Goal: Task Accomplishment & Management: Manage account settings

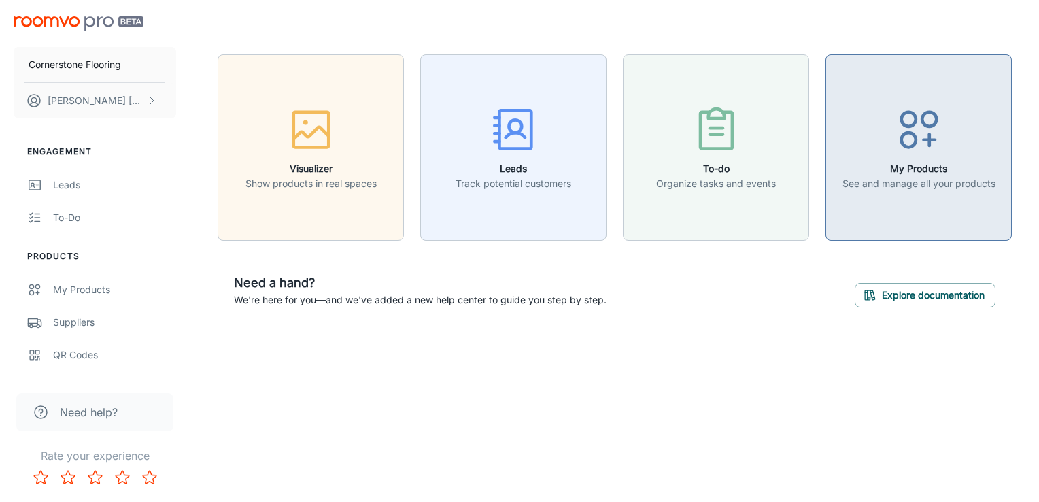
click at [513, 161] on h6 "My Products" at bounding box center [918, 168] width 153 height 15
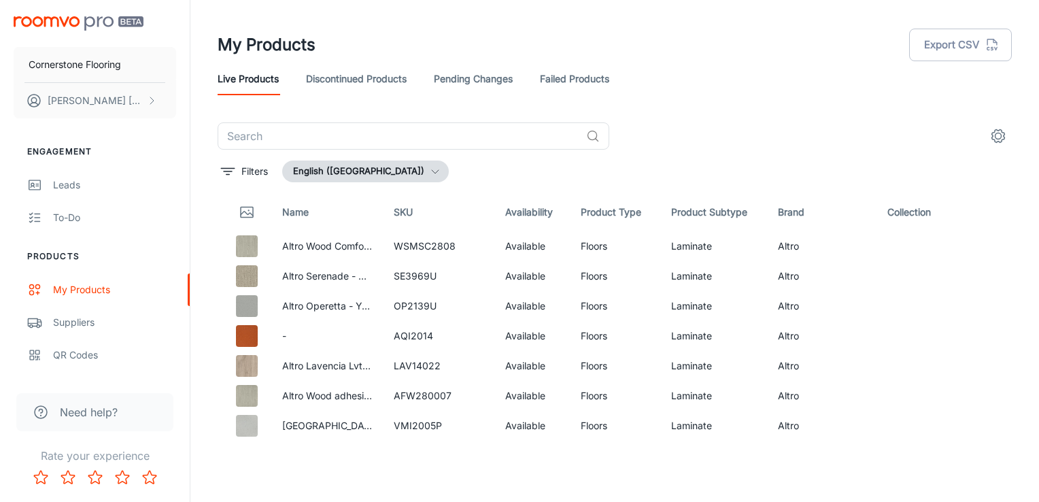
click at [384, 77] on link "Discontinued Products" at bounding box center [356, 79] width 101 height 33
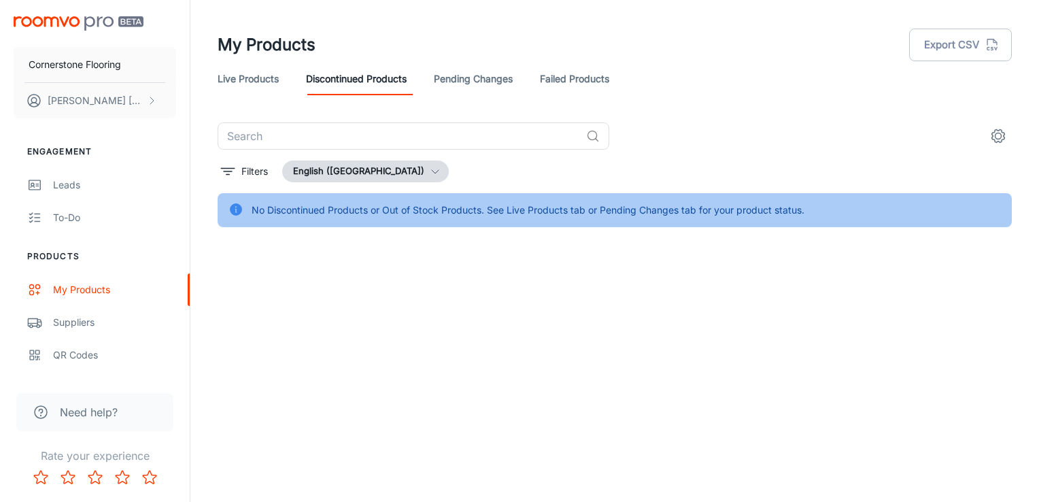
click at [266, 75] on link "Live Products" at bounding box center [248, 79] width 61 height 33
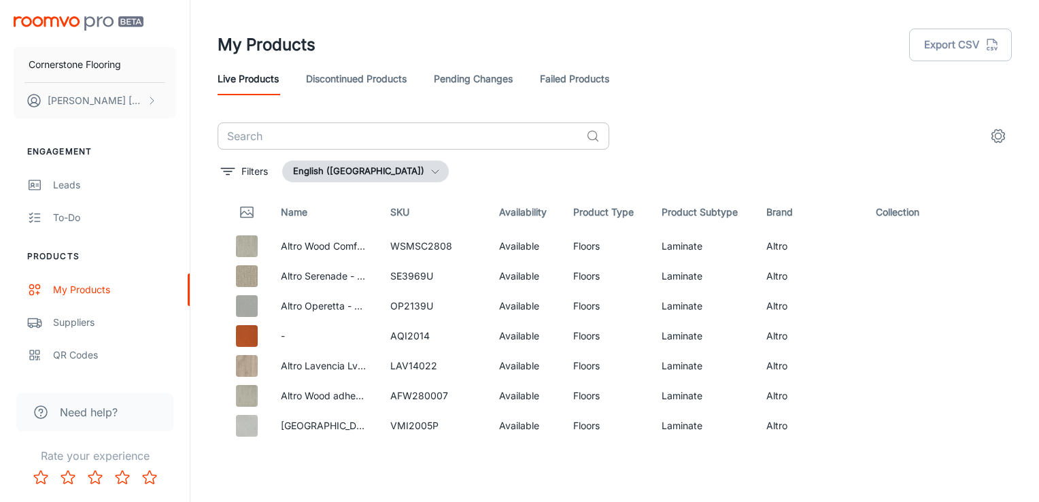
click at [313, 132] on input "text" at bounding box center [399, 135] width 363 height 27
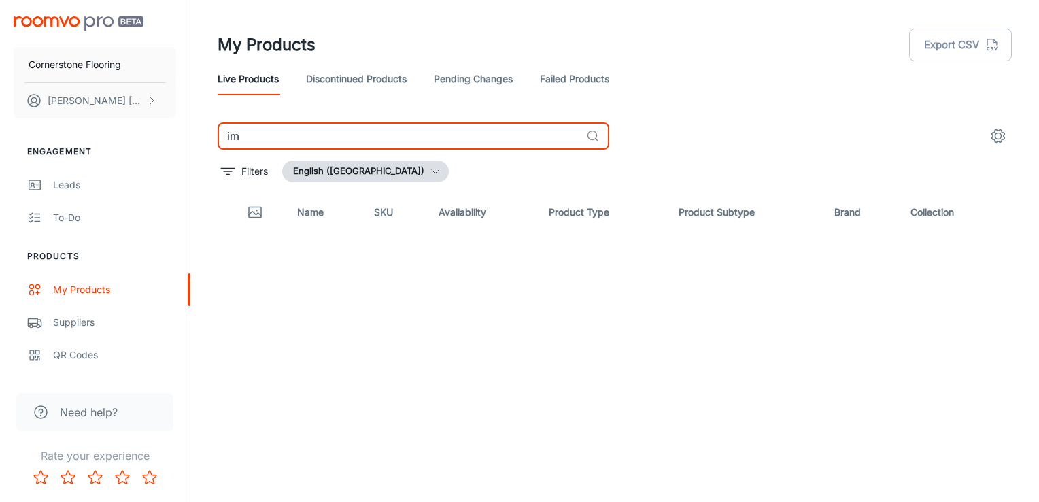
type input "i"
type input "marvel"
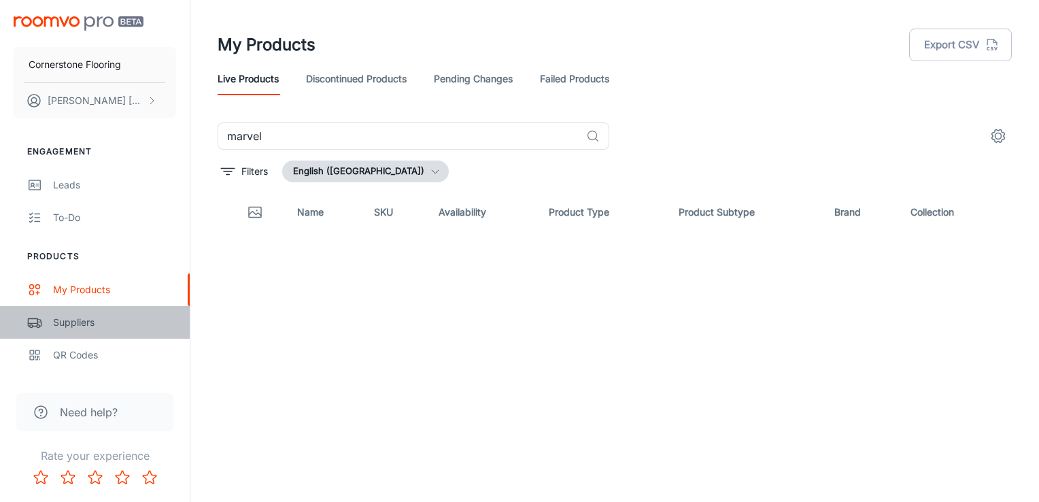
click at [111, 323] on div "Suppliers" at bounding box center [114, 322] width 123 height 15
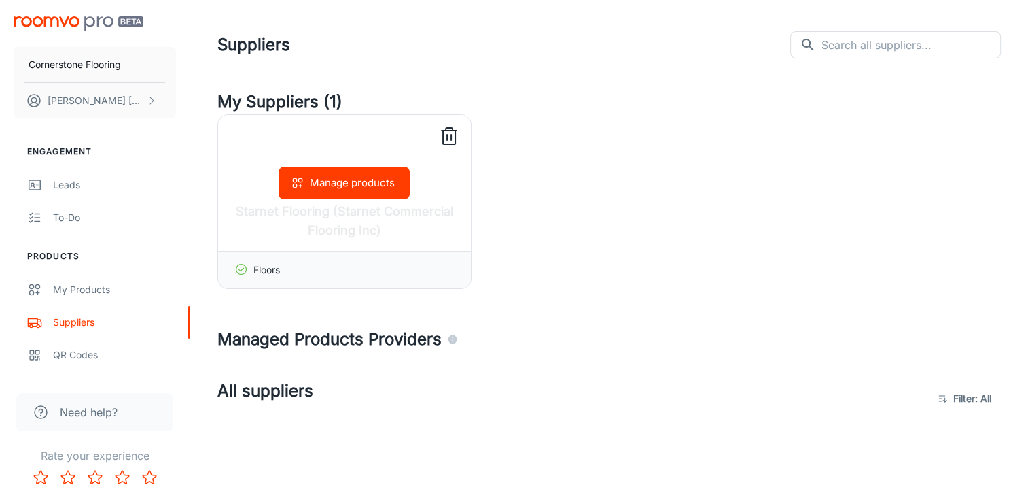
click at [389, 169] on button "Manage products" at bounding box center [344, 183] width 131 height 33
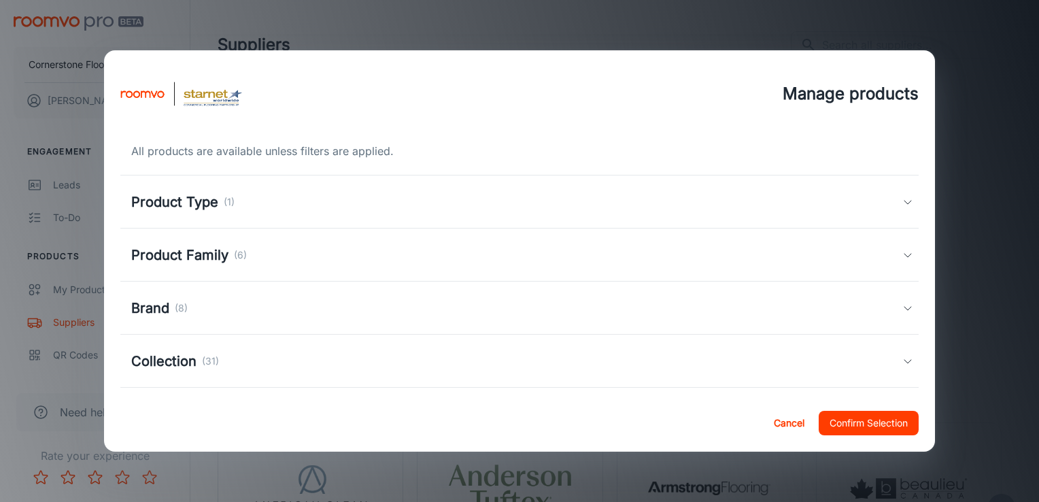
click at [513, 185] on div "Product Type (1)" at bounding box center [519, 201] width 798 height 53
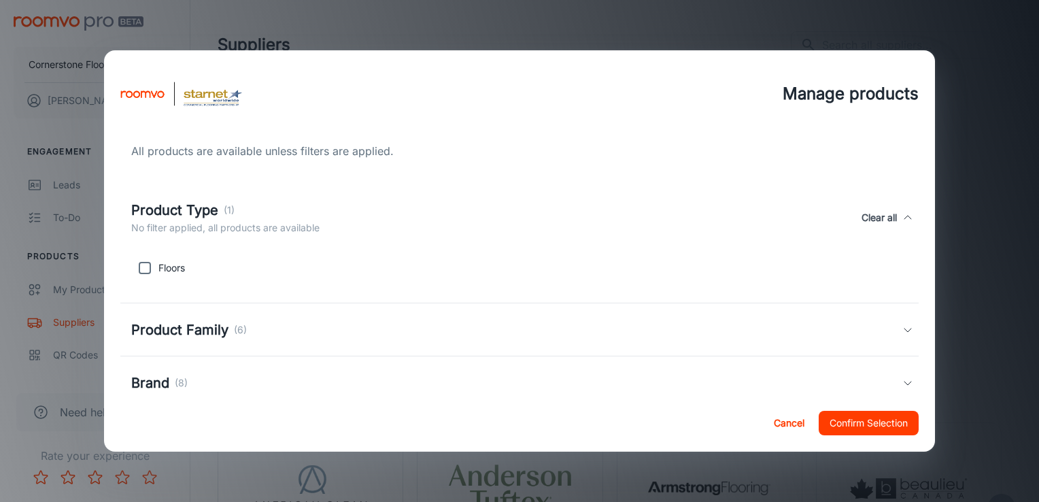
click at [513, 200] on div "Product Type (1) No filter applied, all products are available Clear all" at bounding box center [516, 217] width 771 height 35
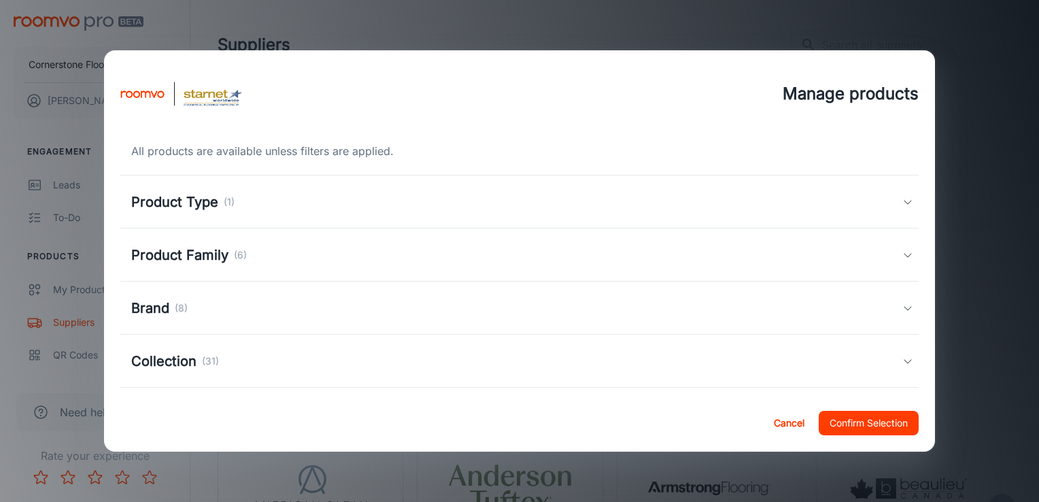
click at [476, 249] on div "Product Family (6)" at bounding box center [516, 255] width 771 height 20
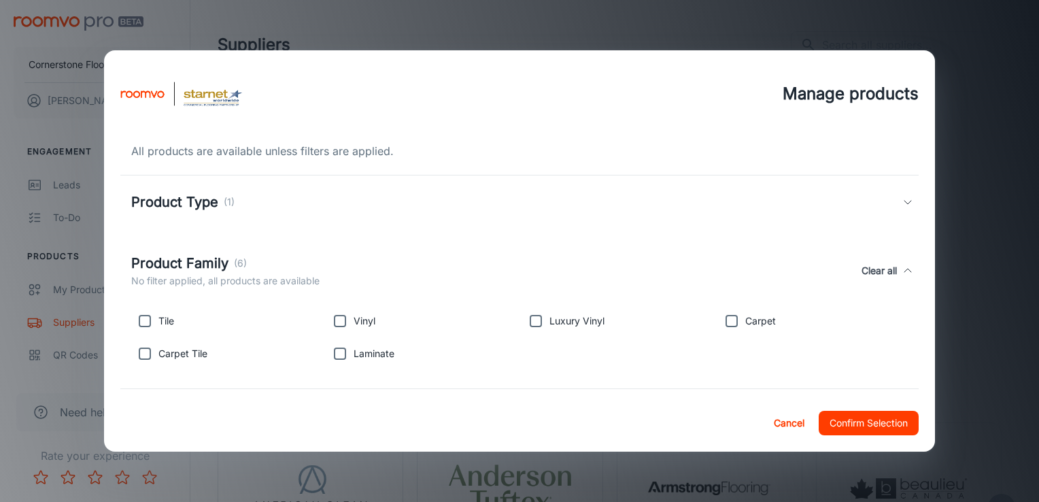
scroll to position [136, 0]
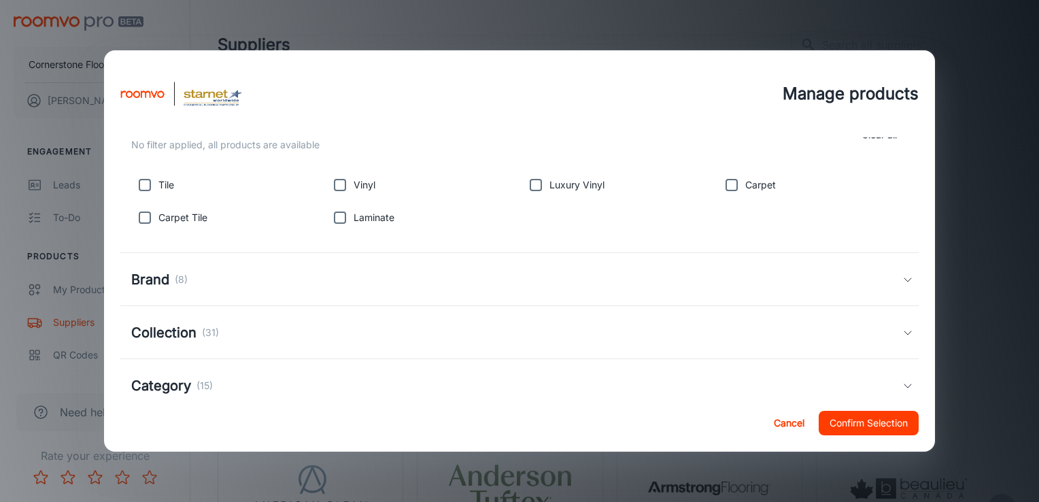
click at [513, 181] on input "checkbox" at bounding box center [731, 184] width 27 height 27
checkbox input "true"
click at [324, 284] on div "Brand (8)" at bounding box center [516, 279] width 771 height 20
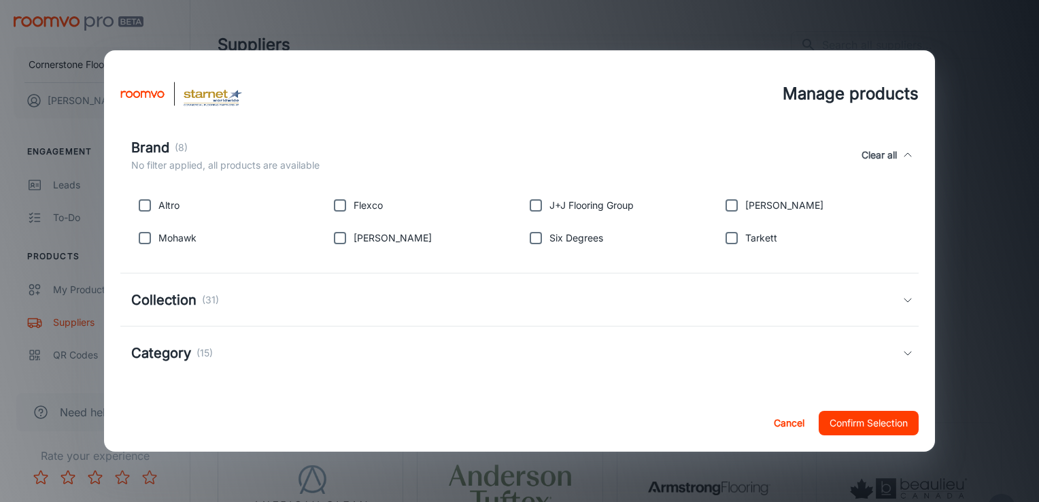
scroll to position [277, 0]
click at [327, 294] on div "Collection (31)" at bounding box center [516, 299] width 771 height 20
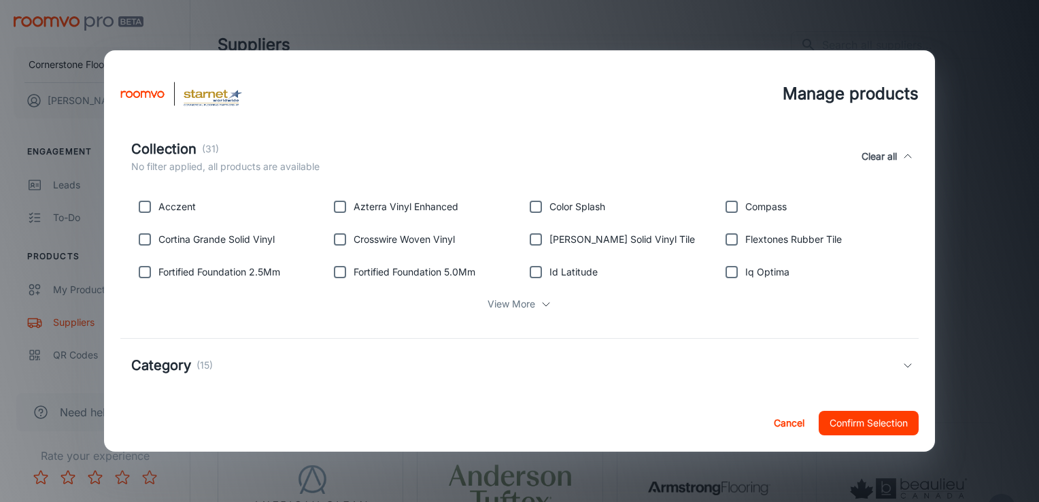
scroll to position [448, 0]
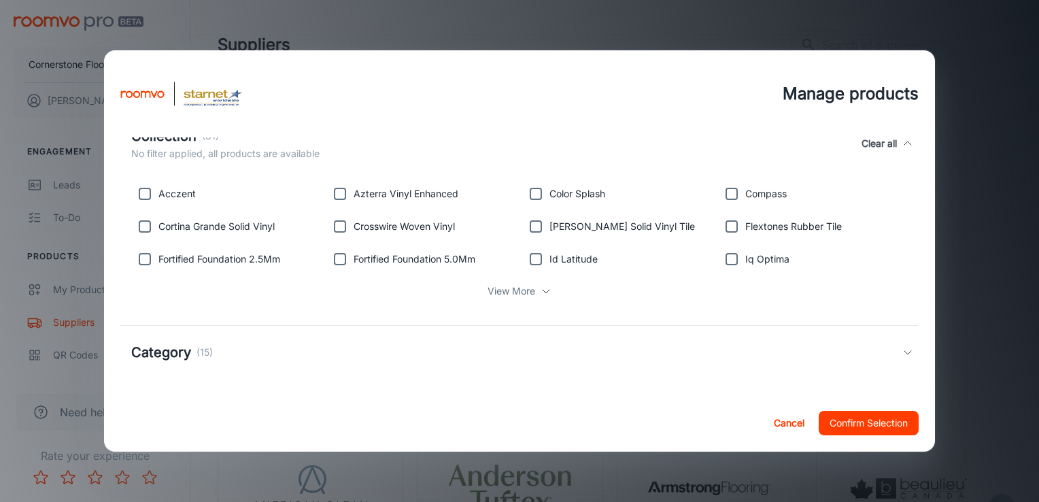
click at [353, 341] on div "Category (15)" at bounding box center [519, 352] width 798 height 53
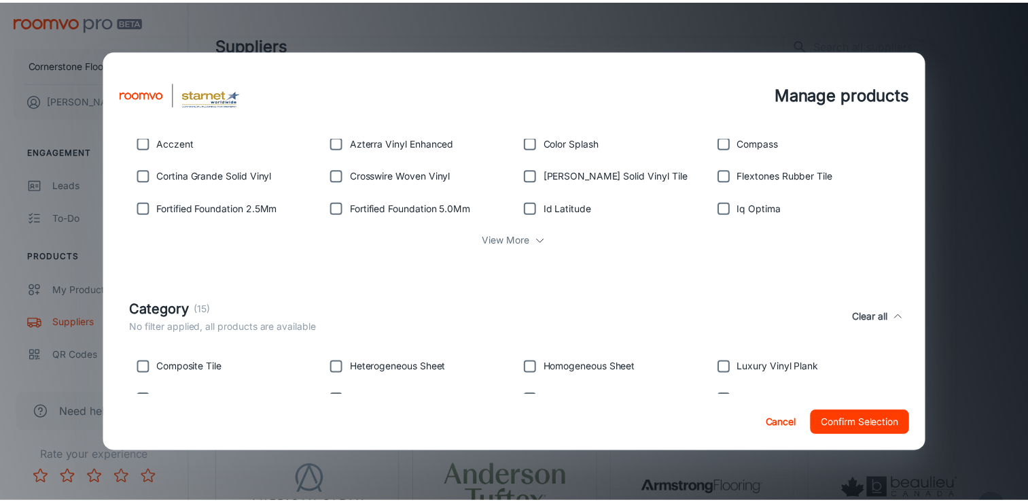
scroll to position [584, 0]
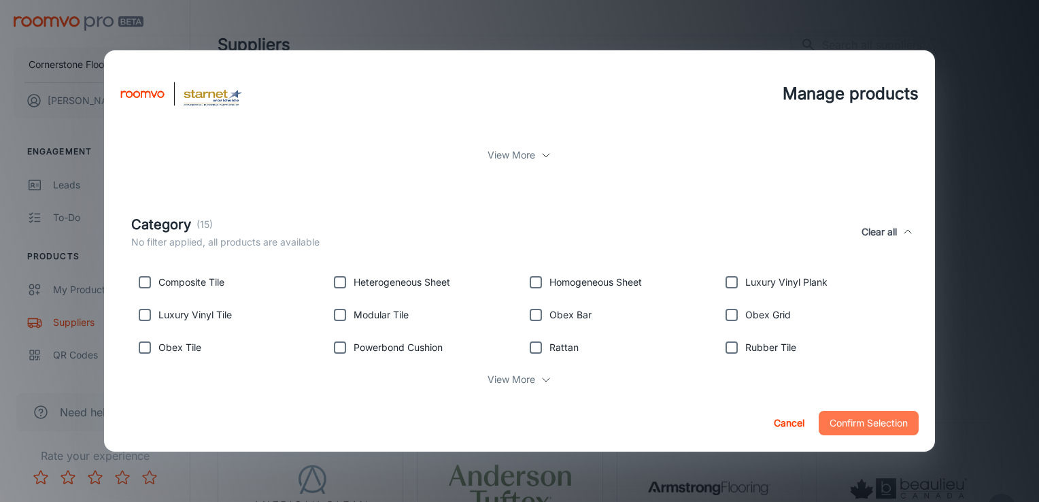
click at [513, 422] on button "Confirm Selection" at bounding box center [868, 423] width 100 height 24
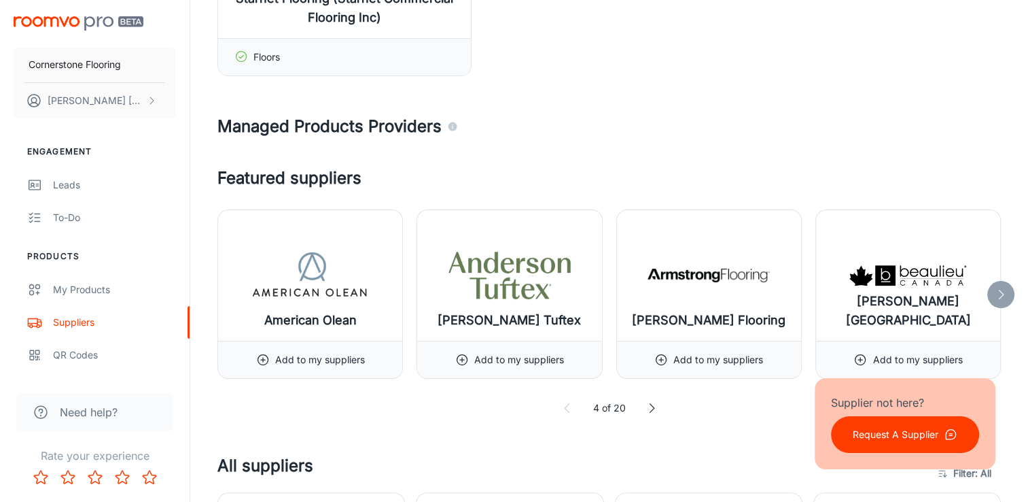
scroll to position [272, 0]
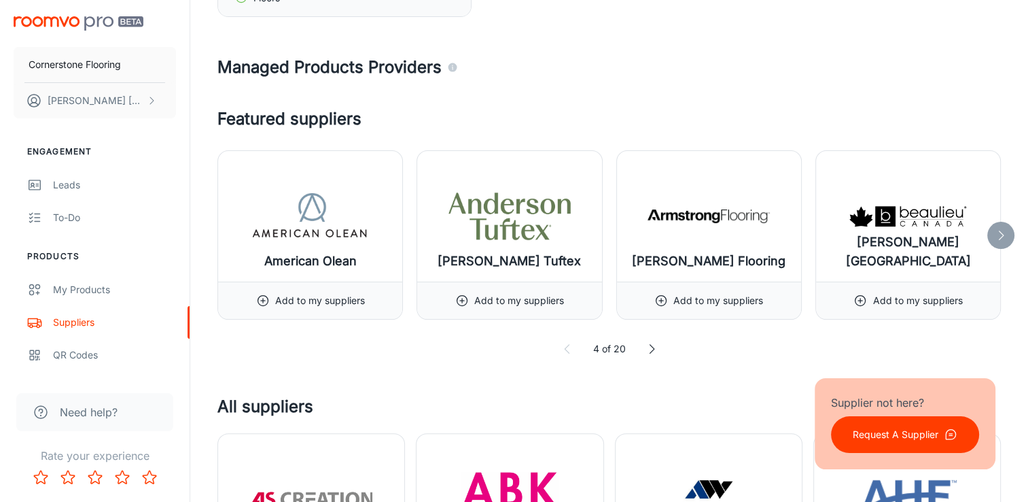
click at [513, 238] on icon at bounding box center [1001, 235] width 14 height 14
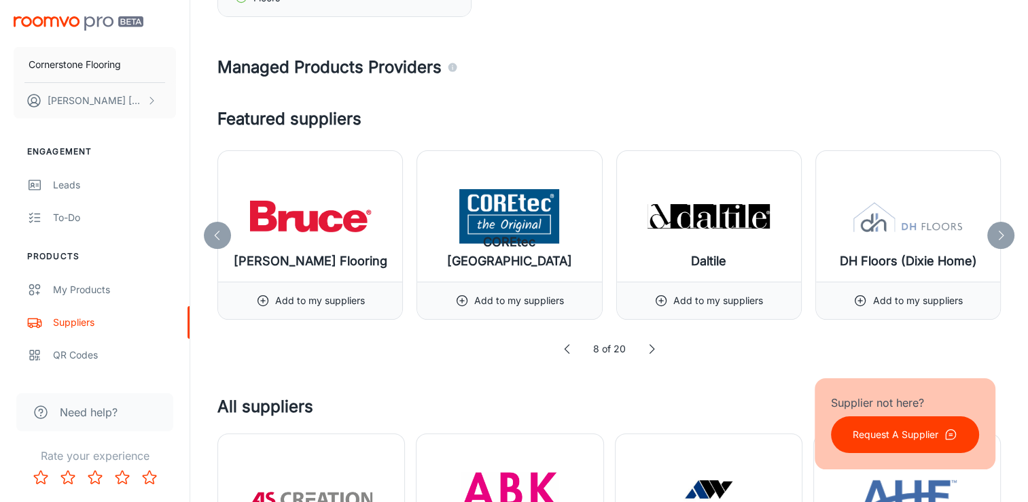
click at [513, 238] on icon at bounding box center [1001, 235] width 14 height 14
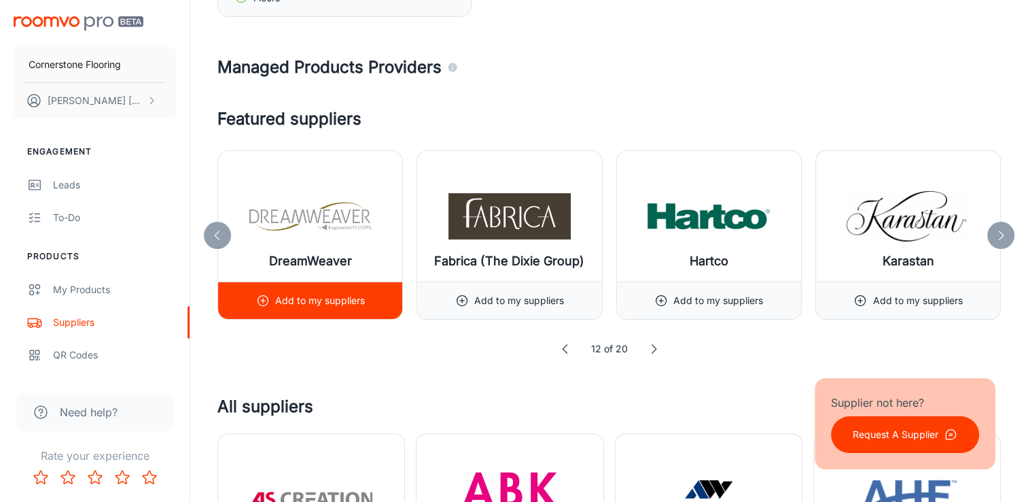
click at [258, 303] on icon at bounding box center [263, 301] width 14 height 14
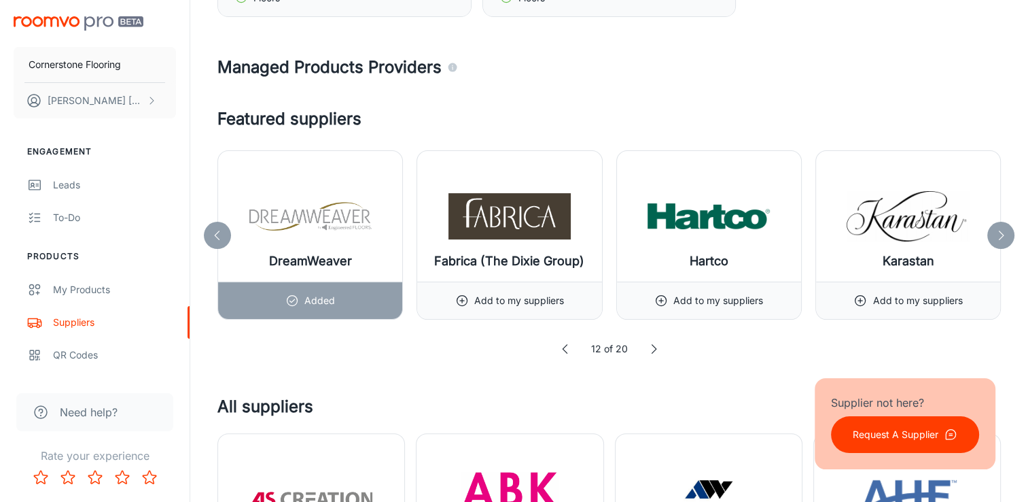
click at [218, 237] on polyline at bounding box center [217, 234] width 4 height 9
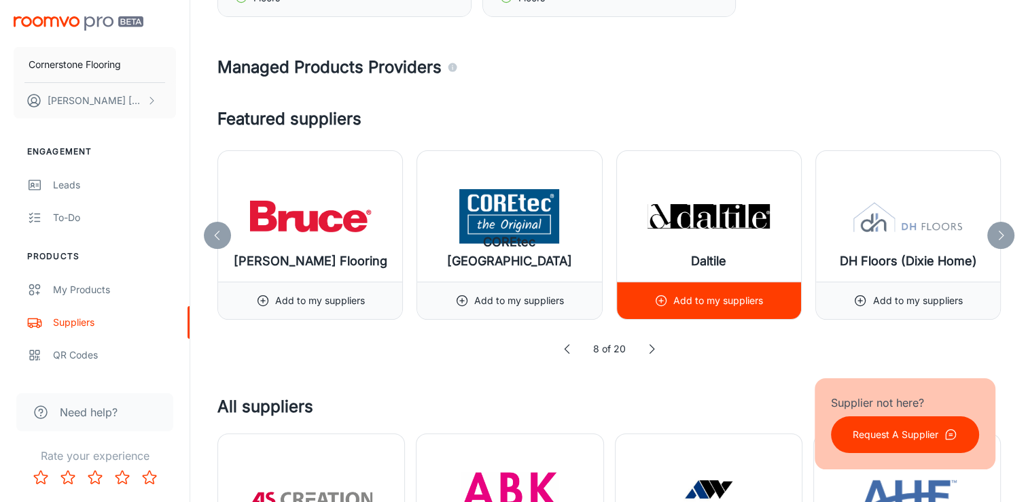
click at [513, 300] on icon at bounding box center [662, 301] width 14 height 14
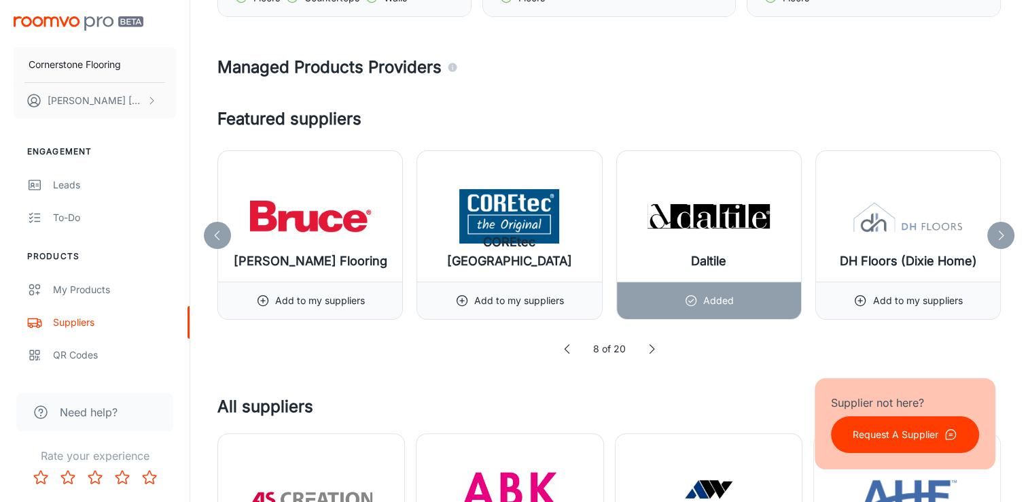
click at [513, 237] on div at bounding box center [1001, 235] width 27 height 27
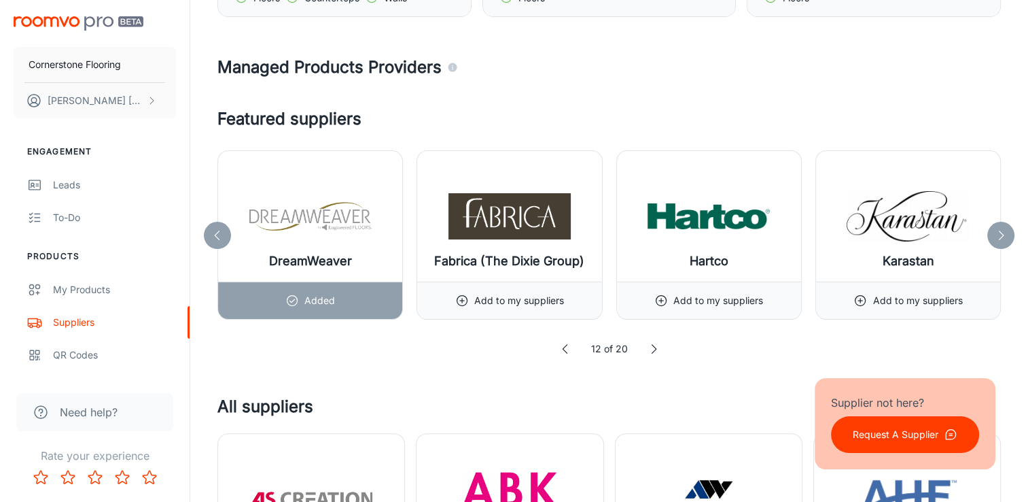
click at [513, 237] on div at bounding box center [1001, 235] width 27 height 27
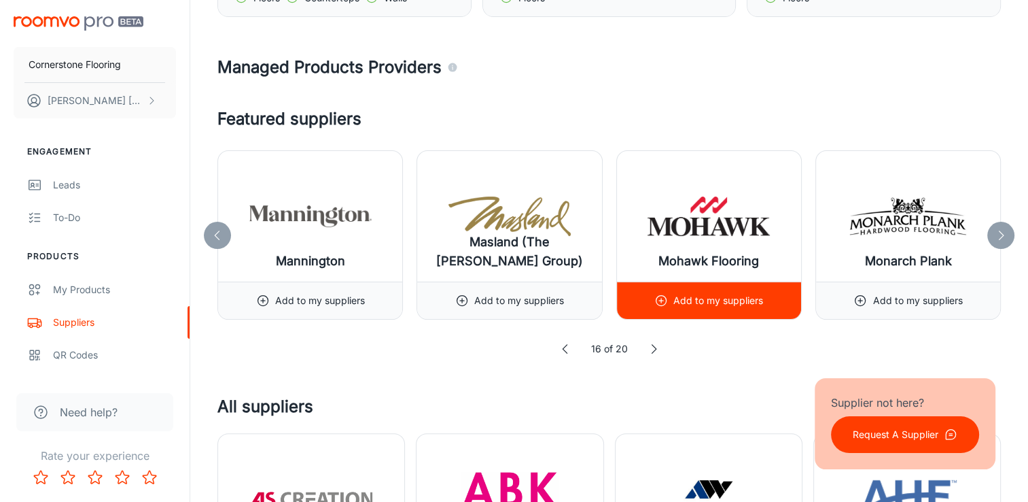
click at [513, 298] on icon at bounding box center [662, 301] width 14 height 14
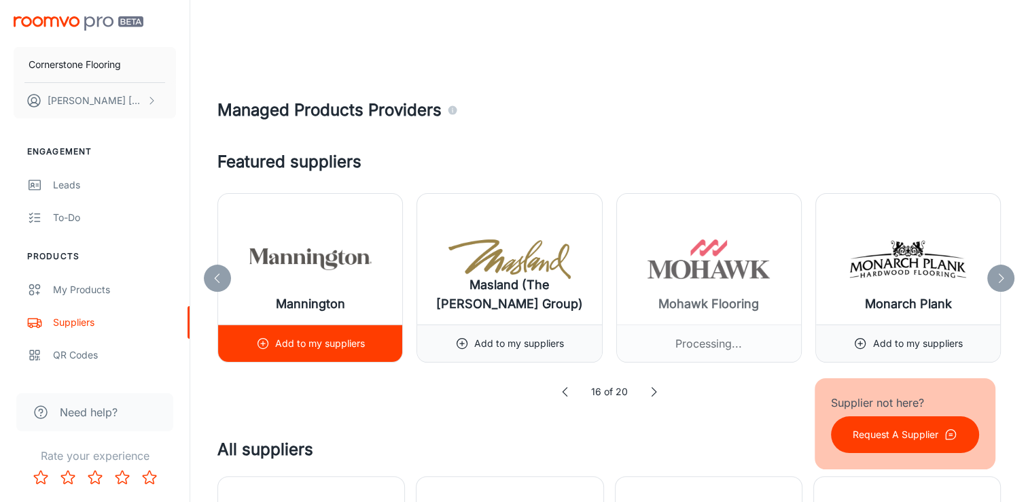
click at [263, 298] on div "Mannington" at bounding box center [310, 259] width 184 height 131
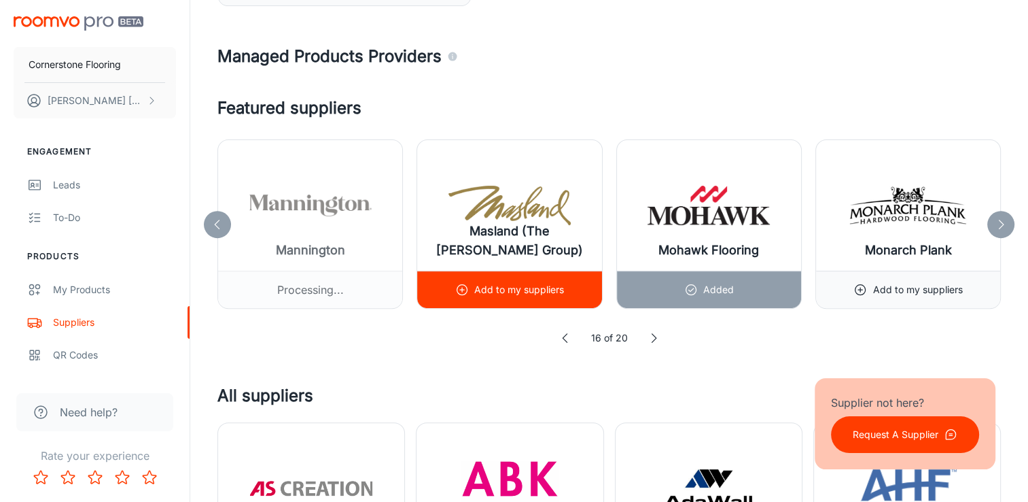
scroll to position [476, 0]
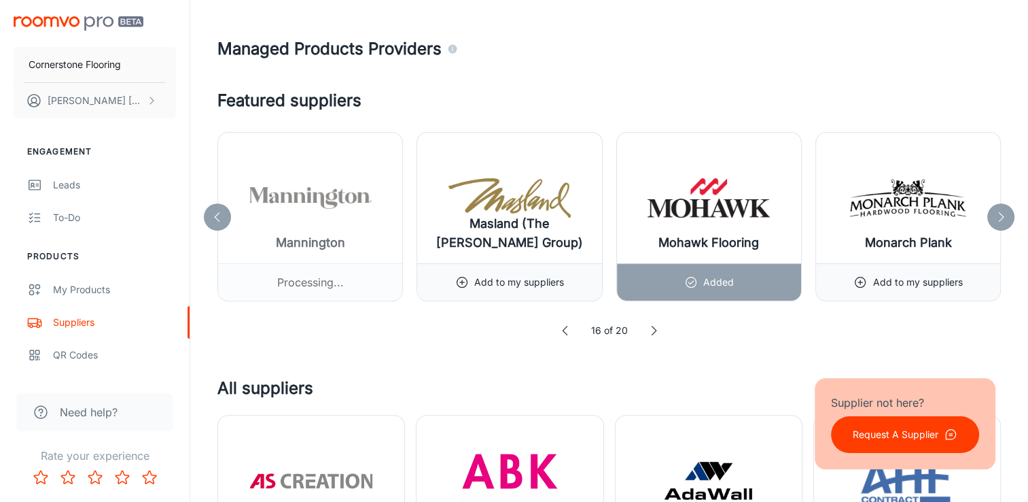
click at [513, 216] on icon at bounding box center [1001, 217] width 14 height 14
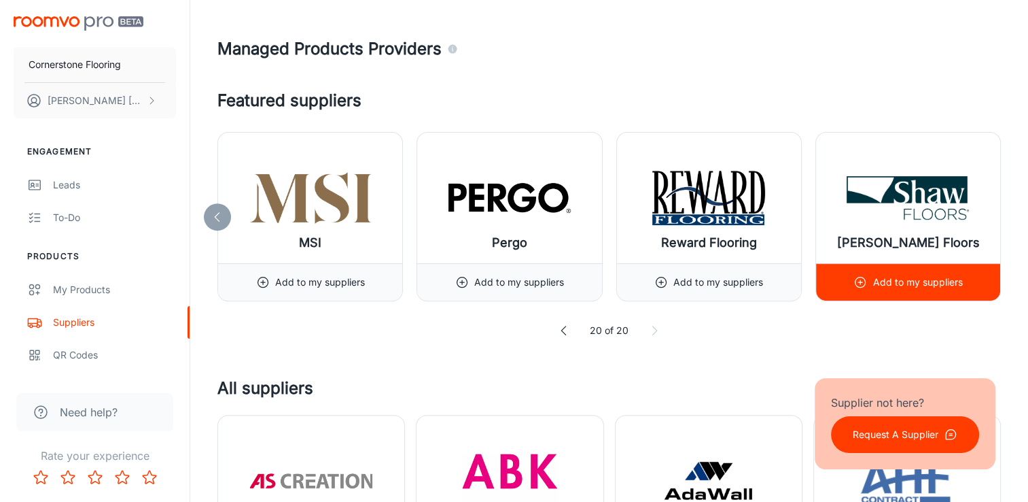
click at [513, 279] on icon at bounding box center [861, 282] width 14 height 14
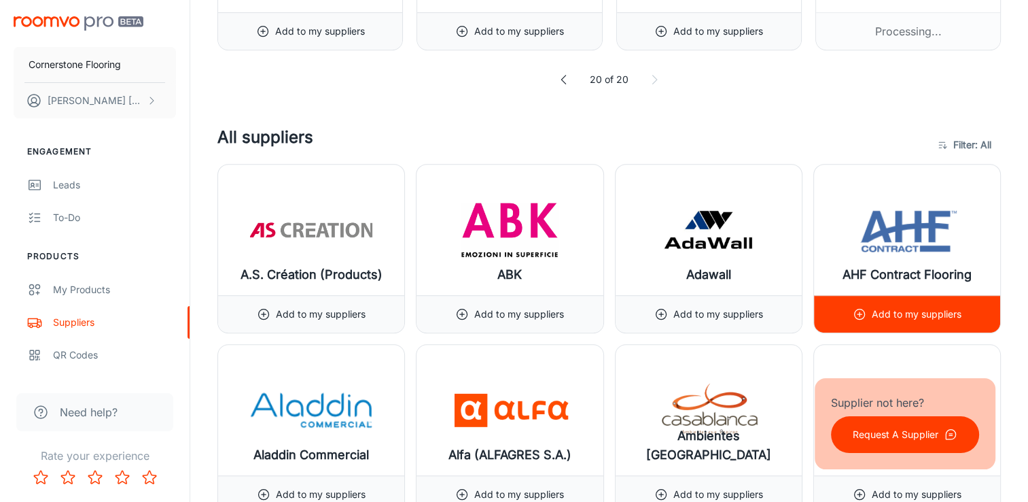
scroll to position [748, 0]
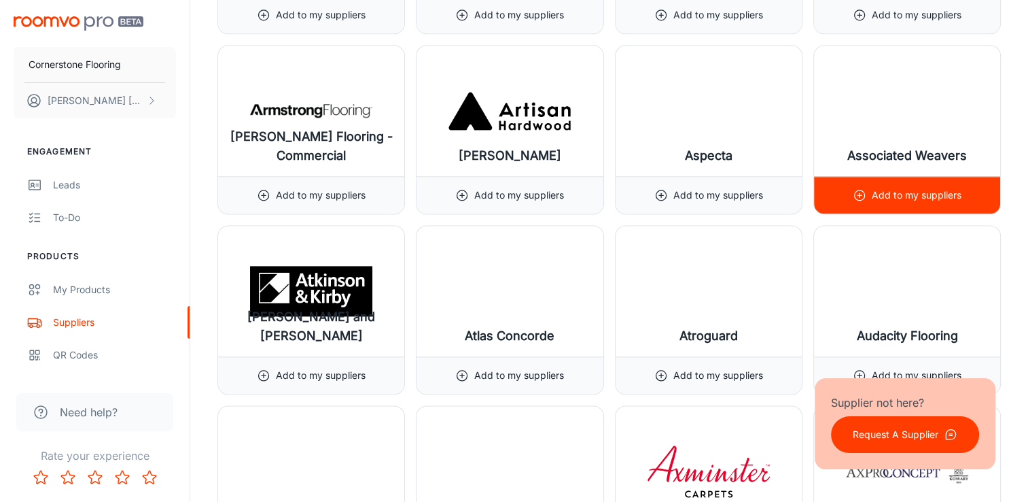
scroll to position [1767, 0]
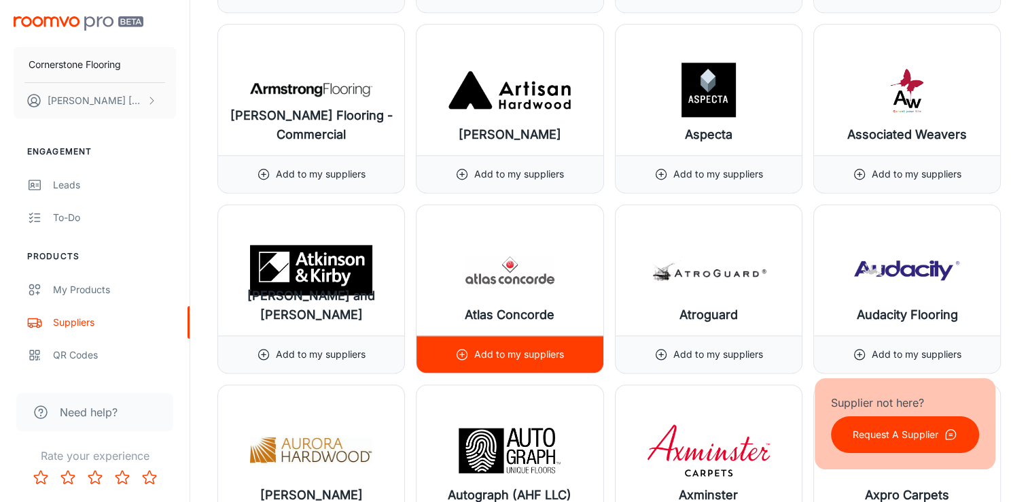
click at [463, 354] on icon at bounding box center [462, 354] width 14 height 14
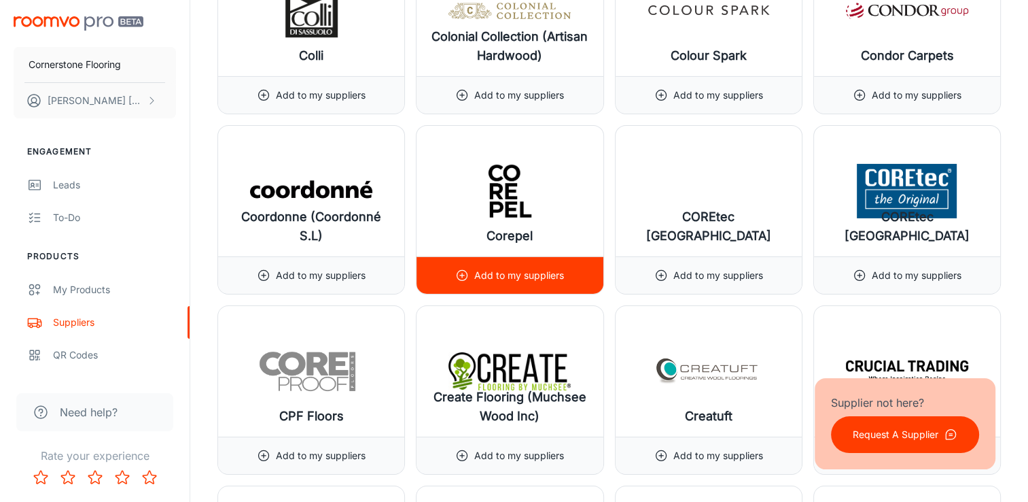
scroll to position [4554, 0]
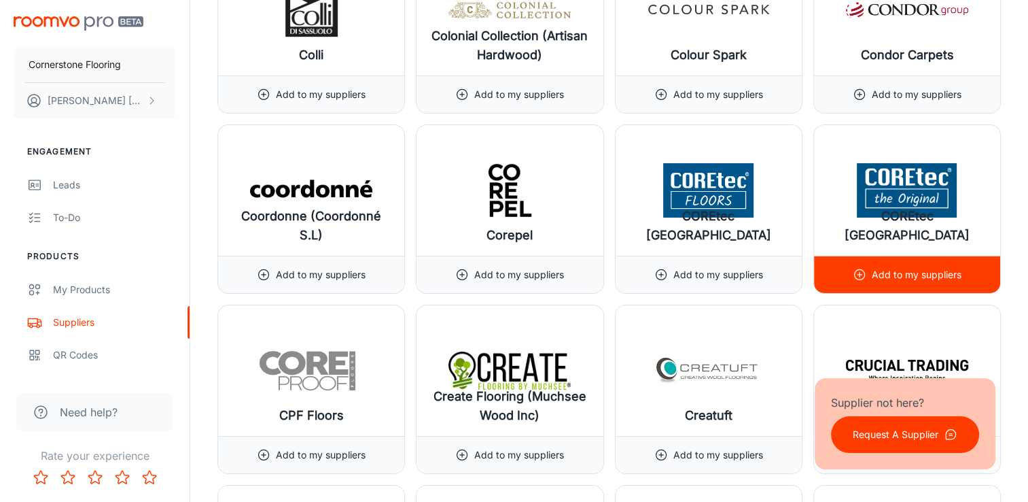
click at [513, 268] on icon at bounding box center [860, 275] width 14 height 14
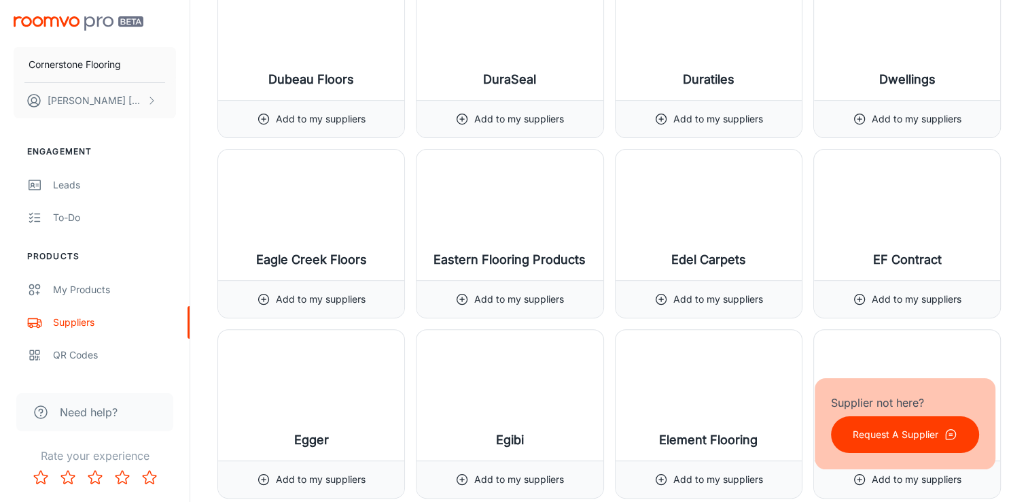
scroll to position [5642, 0]
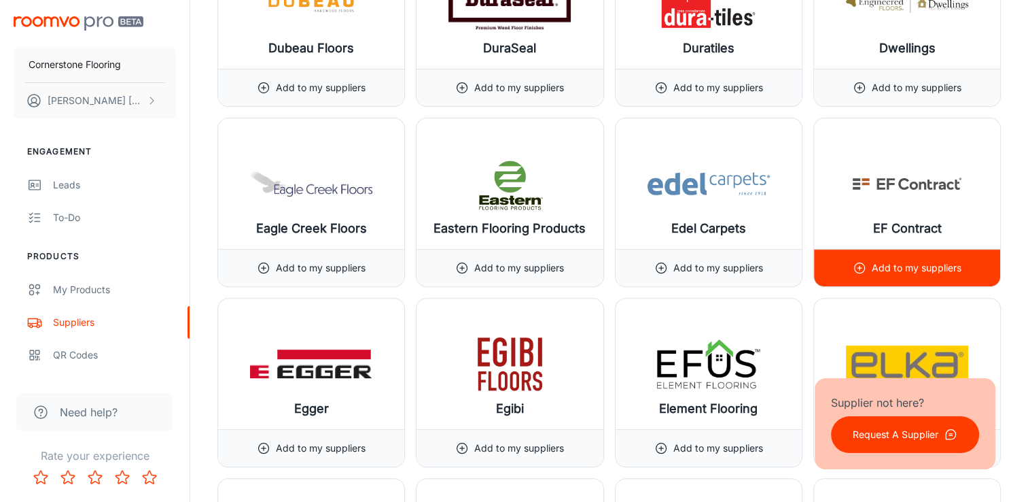
click at [513, 261] on icon at bounding box center [860, 268] width 14 height 14
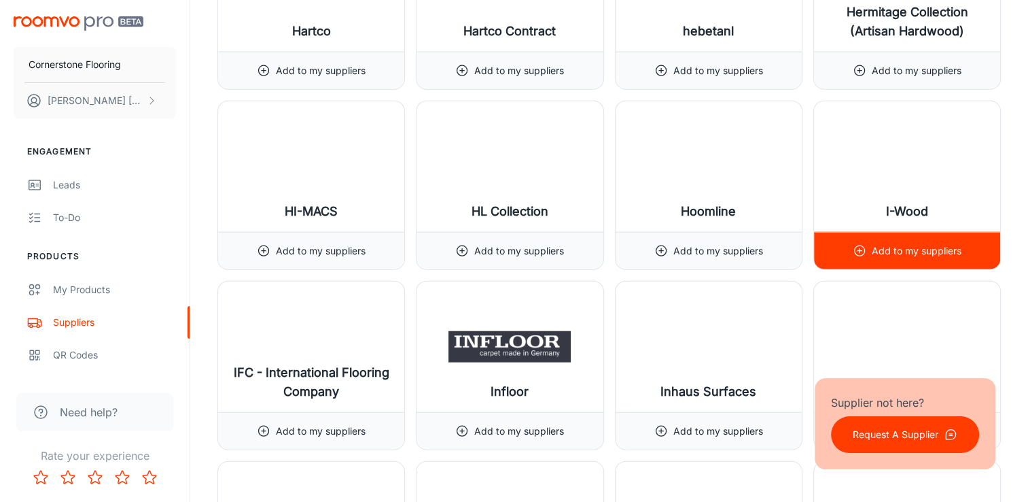
scroll to position [8496, 0]
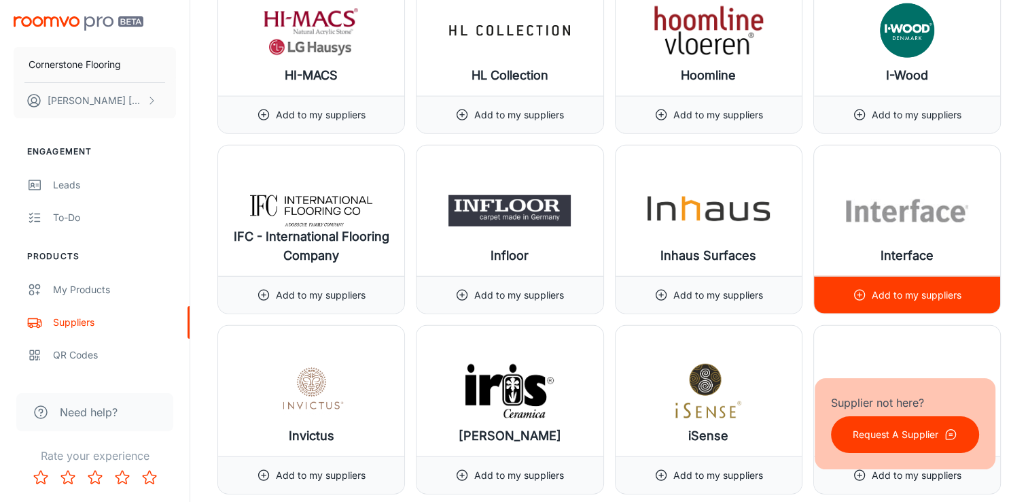
click at [513, 288] on icon at bounding box center [860, 295] width 14 height 14
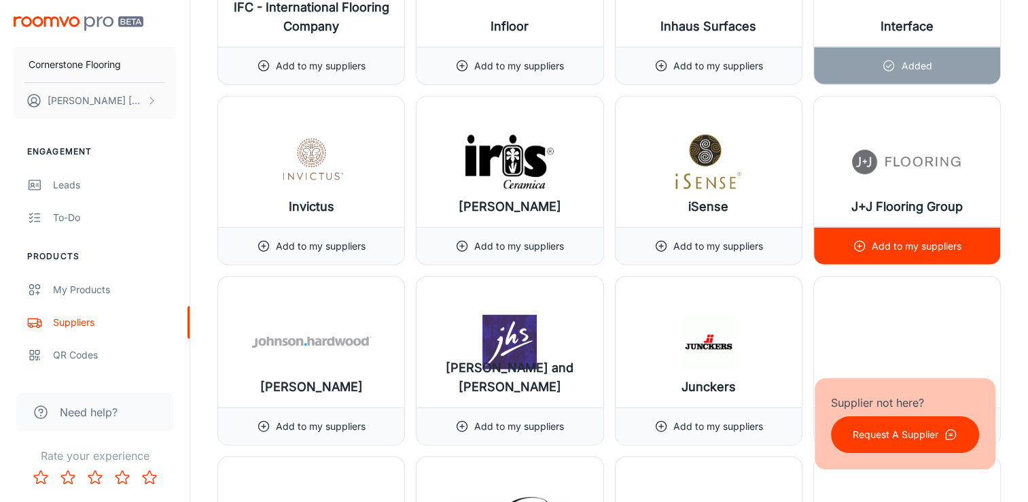
scroll to position [8768, 0]
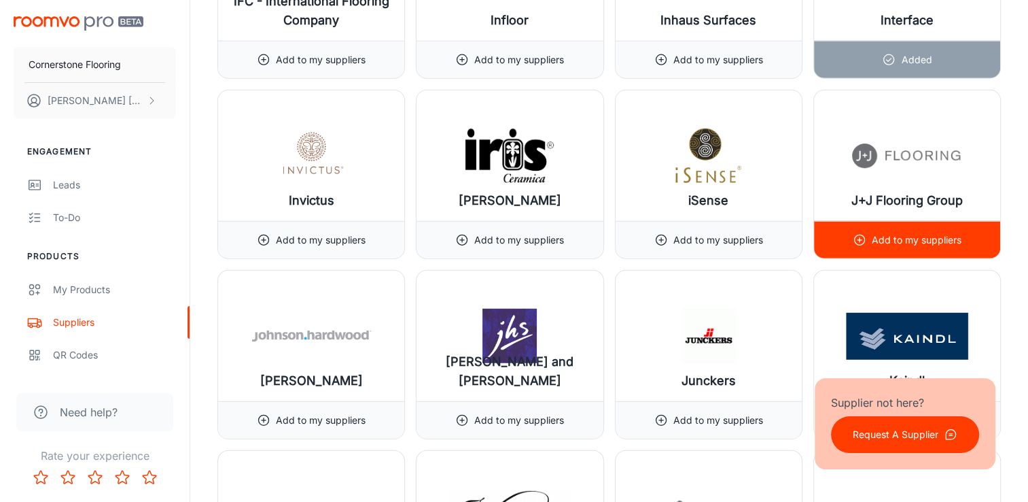
click at [513, 235] on circle at bounding box center [859, 240] width 10 height 10
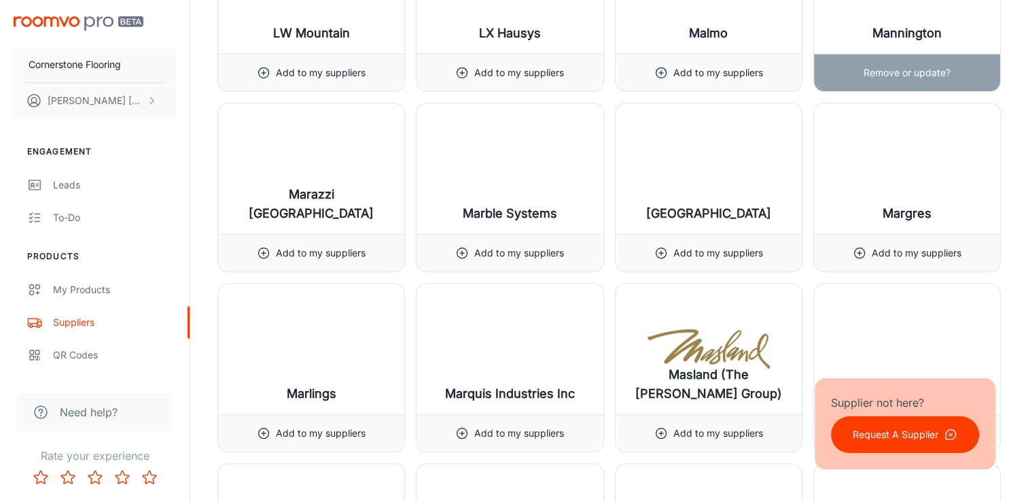
scroll to position [10739, 0]
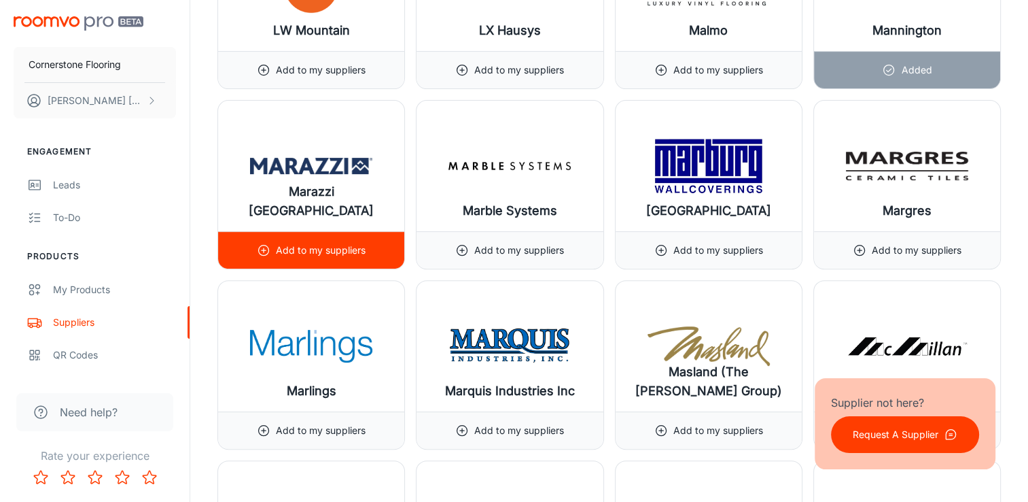
click at [263, 243] on icon at bounding box center [264, 250] width 14 height 14
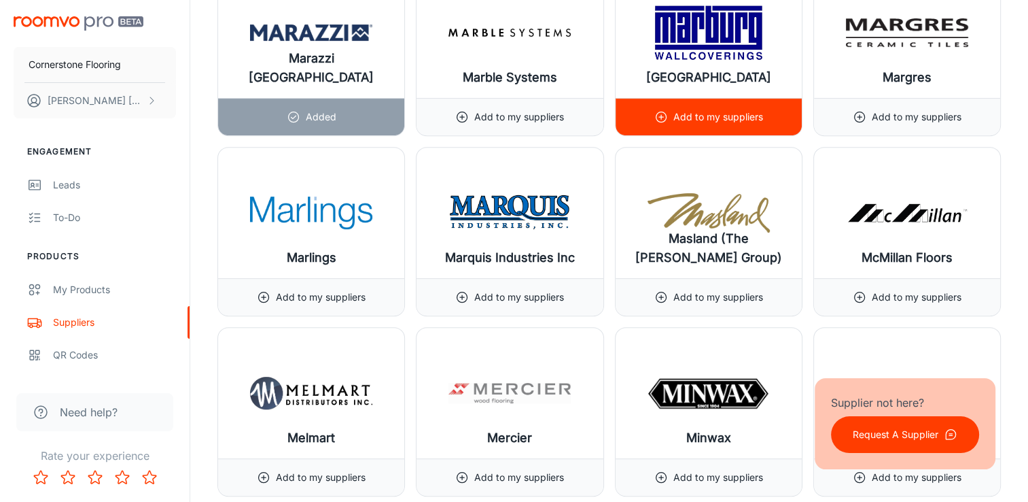
scroll to position [10875, 0]
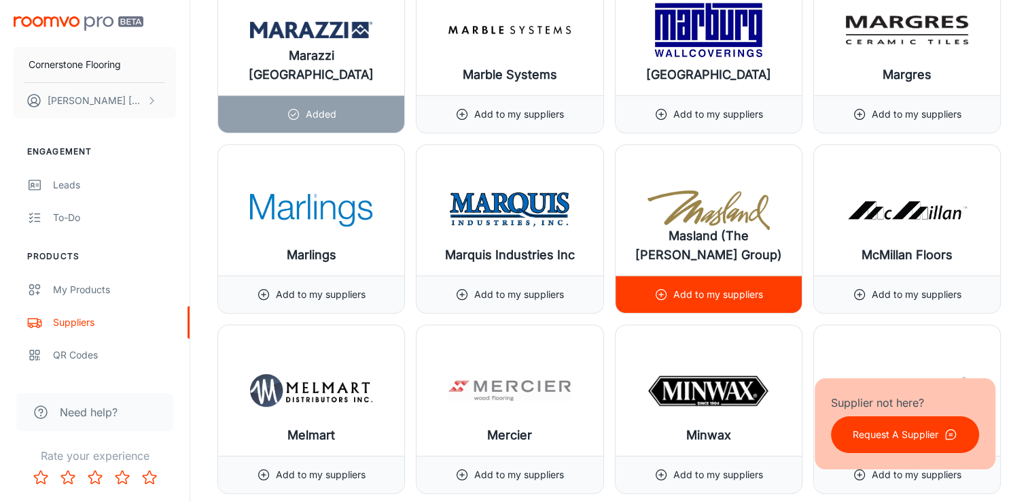
click at [513, 288] on icon at bounding box center [662, 295] width 14 height 14
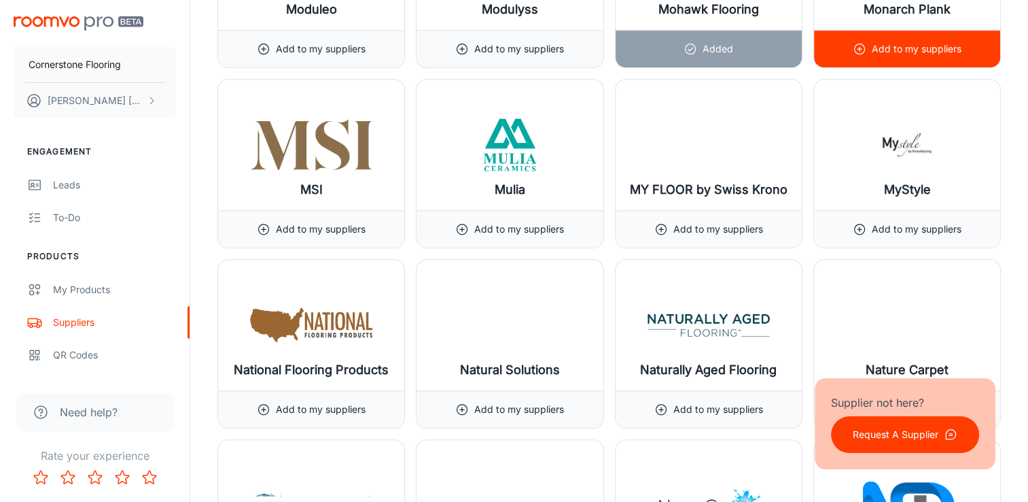
scroll to position [11487, 0]
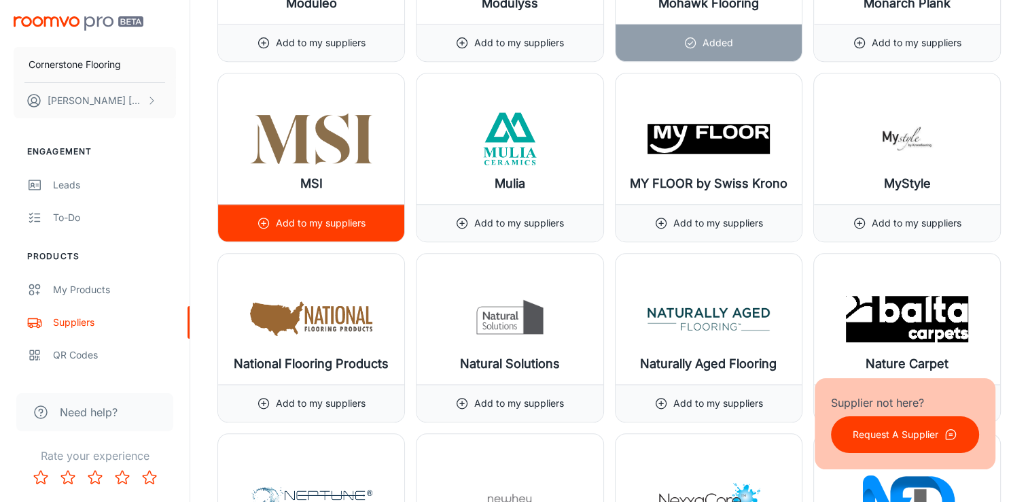
click at [268, 205] on div "Add to my suppliers" at bounding box center [311, 223] width 109 height 37
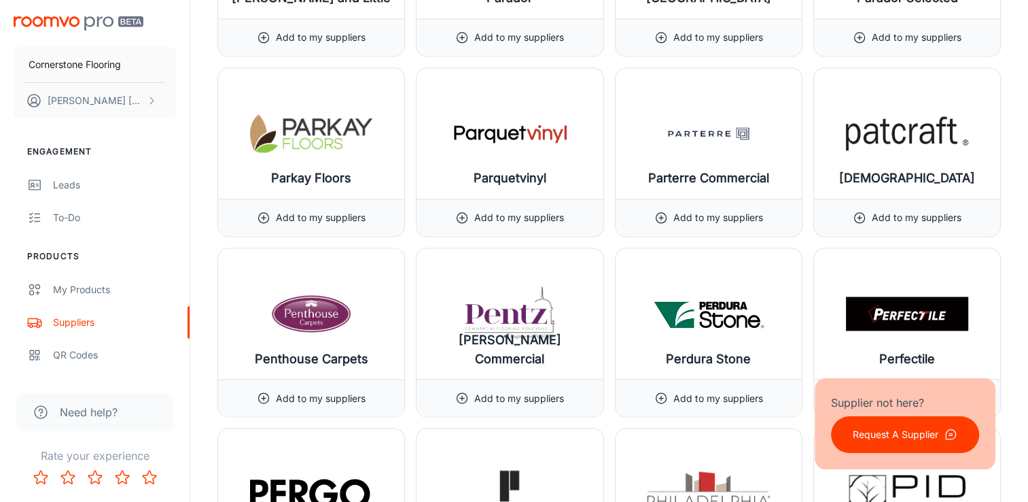
scroll to position [12575, 0]
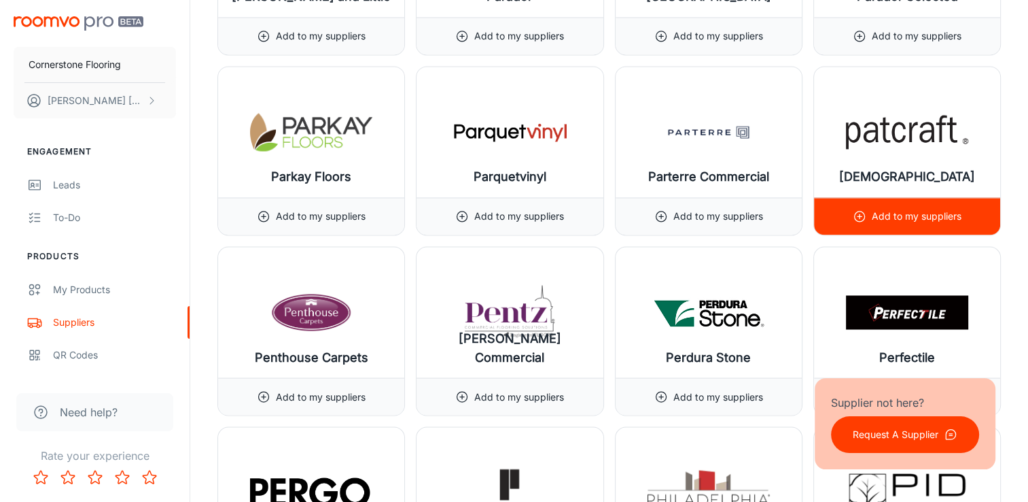
click at [513, 209] on icon at bounding box center [860, 216] width 14 height 14
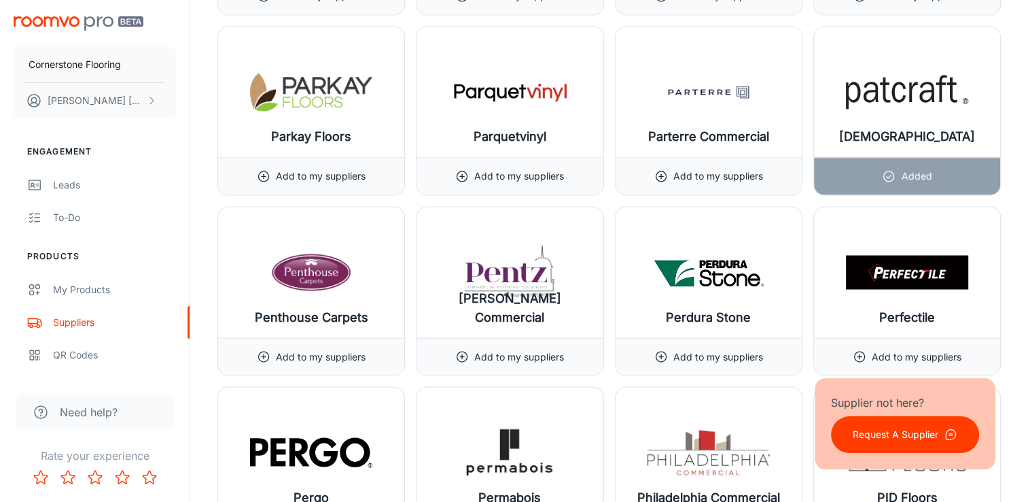
scroll to position [12711, 0]
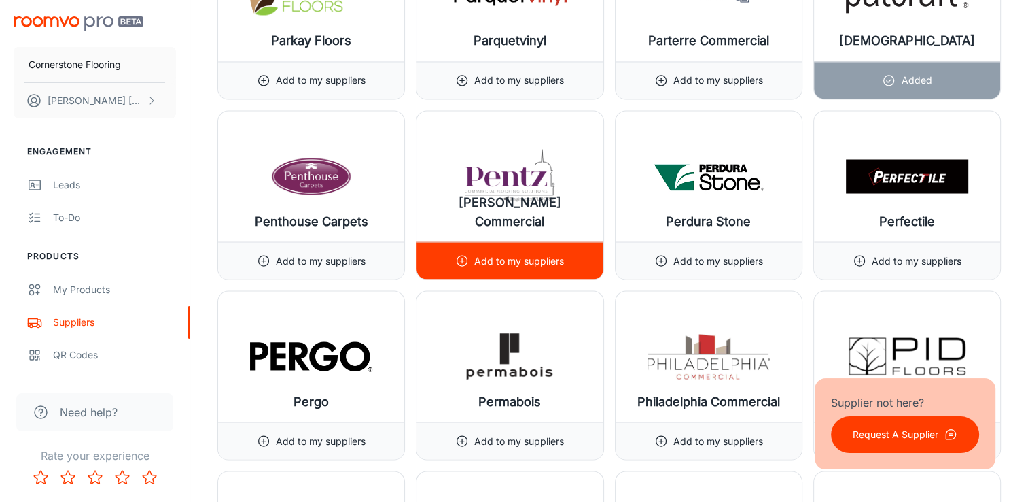
click at [513, 253] on p "Add to my suppliers" at bounding box center [519, 260] width 90 height 15
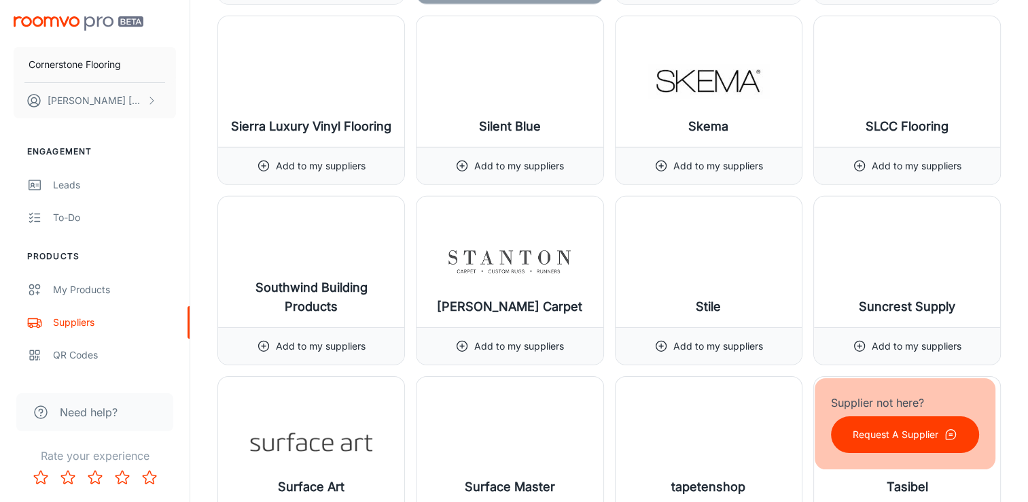
scroll to position [14478, 0]
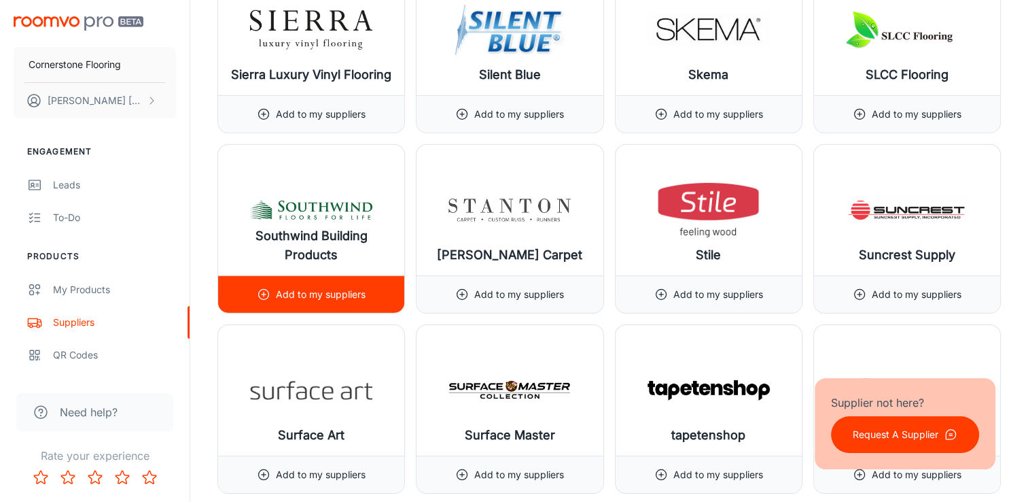
click at [264, 288] on icon at bounding box center [264, 295] width 14 height 14
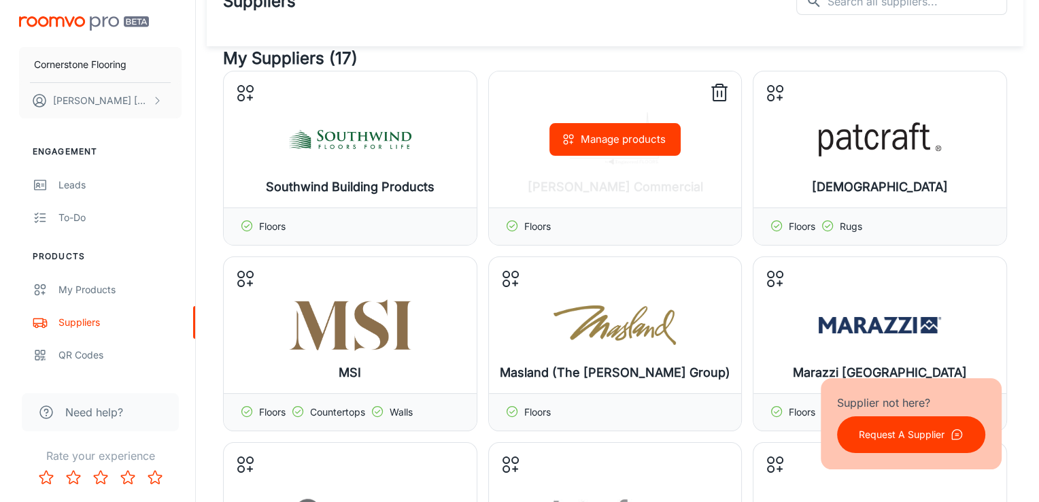
scroll to position [0, 0]
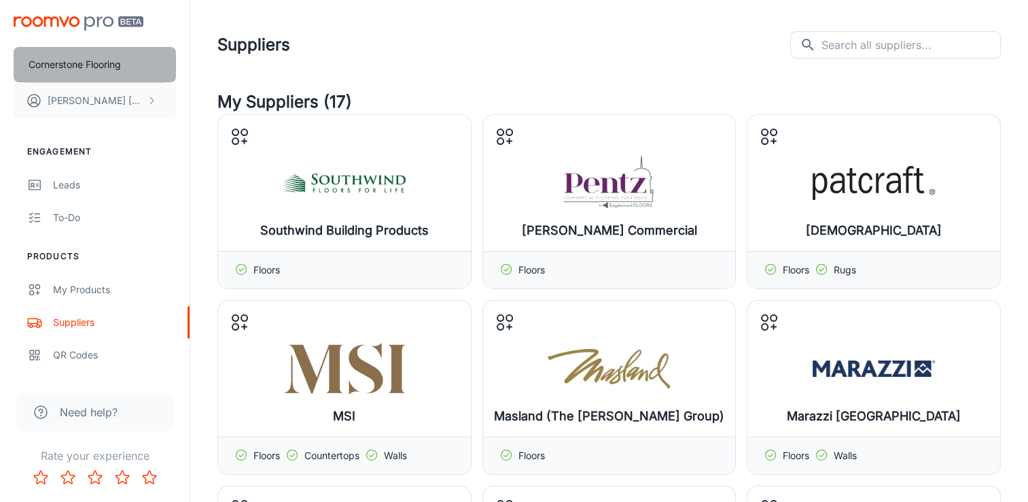
click at [101, 64] on p "Cornerstone Flooring" at bounding box center [75, 64] width 92 height 15
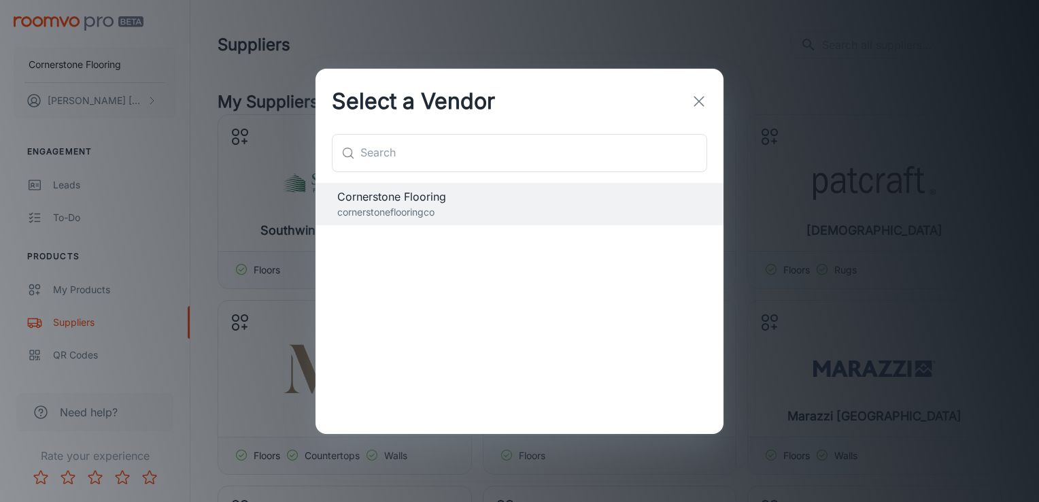
click at [513, 96] on icon "button" at bounding box center [699, 101] width 16 height 16
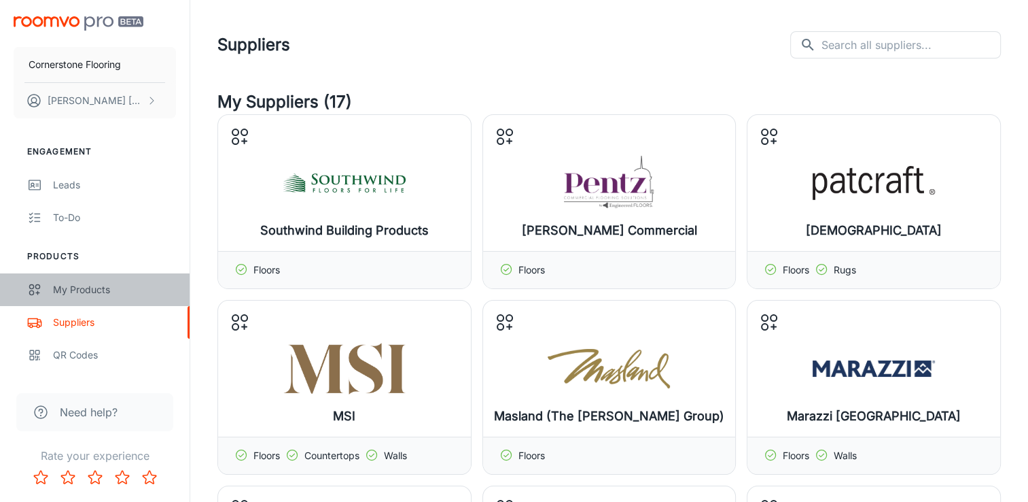
click at [80, 285] on div "My Products" at bounding box center [114, 289] width 123 height 15
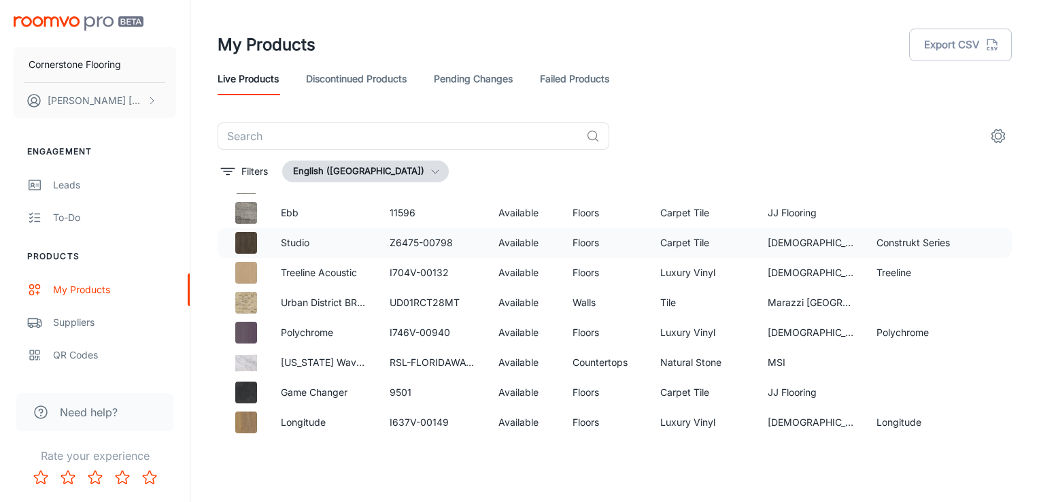
scroll to position [4805, 0]
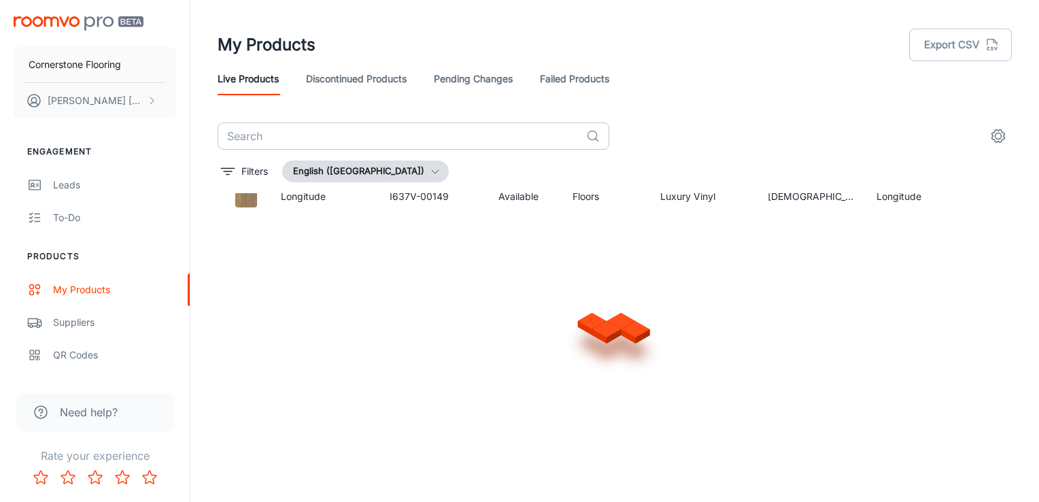
click at [357, 148] on input "text" at bounding box center [399, 135] width 363 height 27
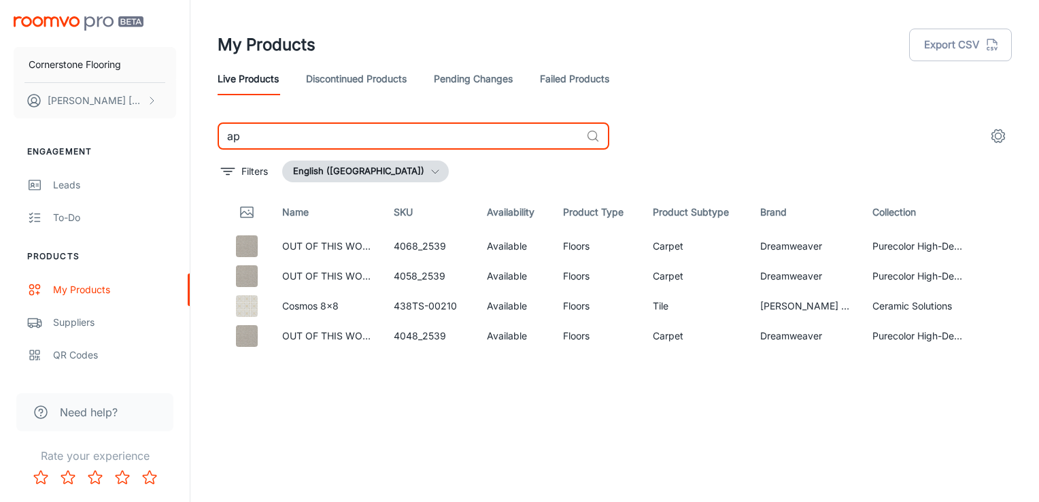
type input "a"
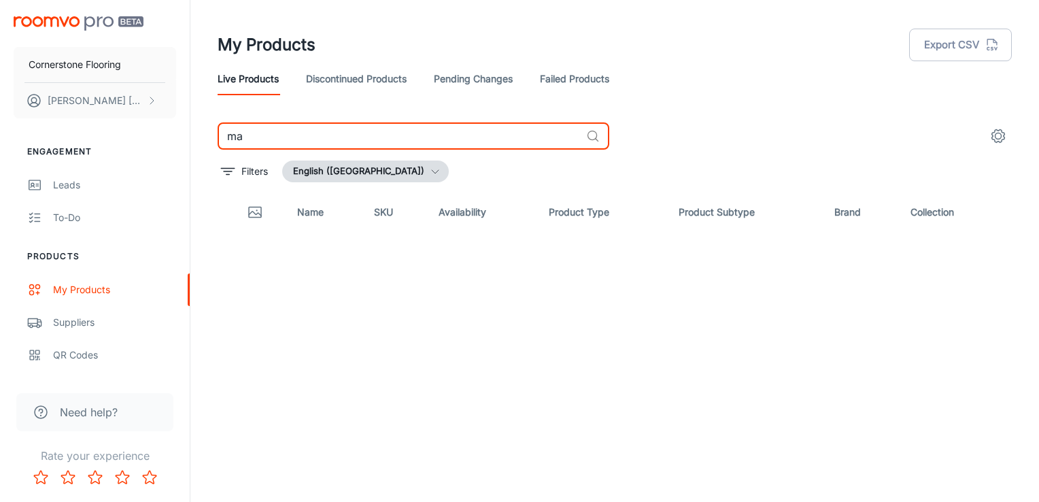
type input "m"
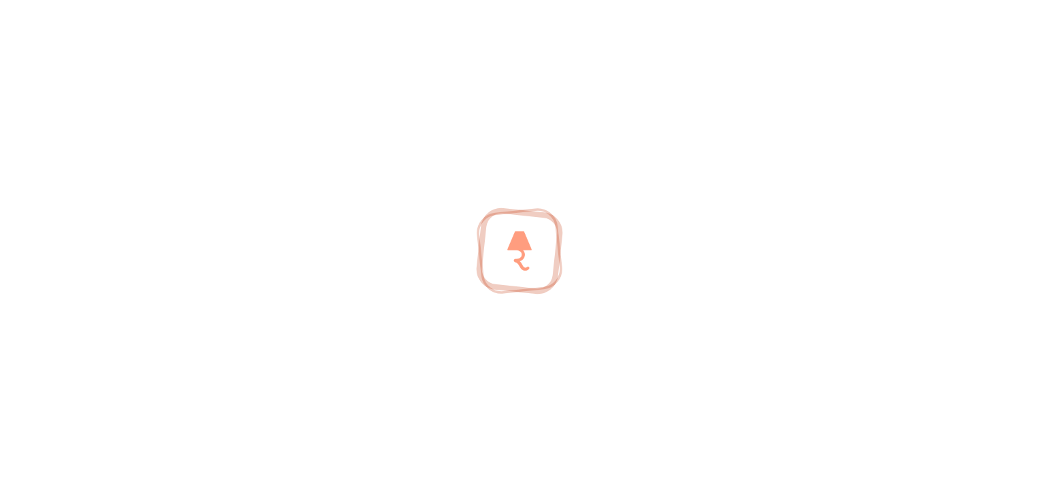
type input "b"
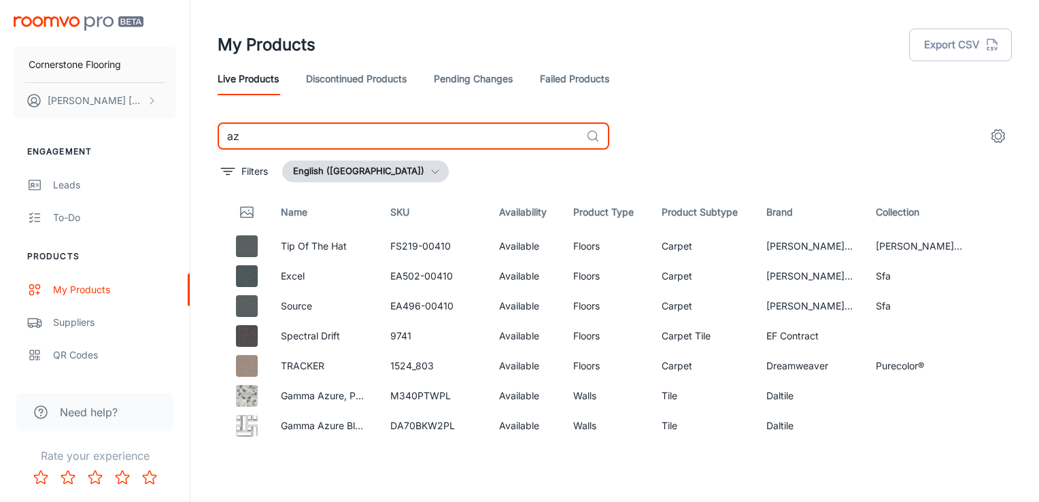
type input "a"
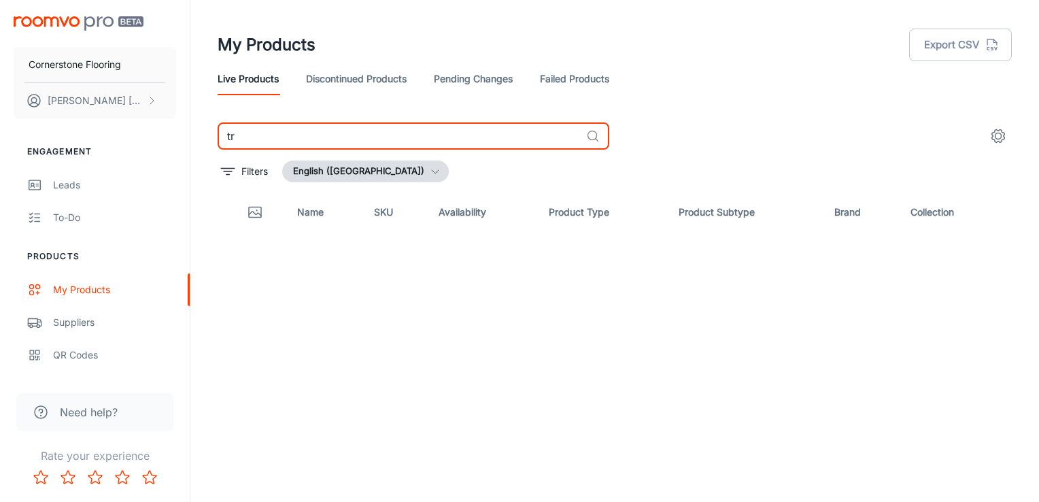
type input "t"
type input "r"
type input "k"
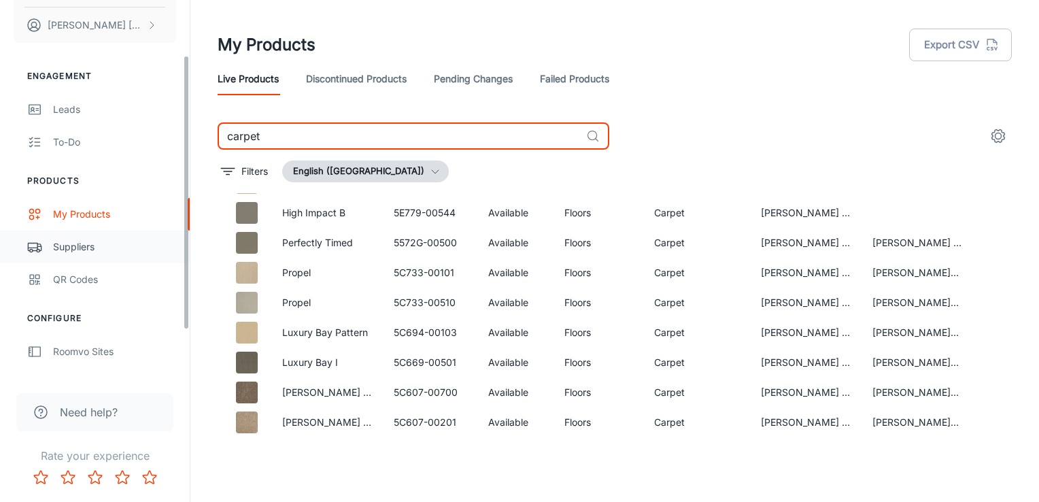
scroll to position [138, 0]
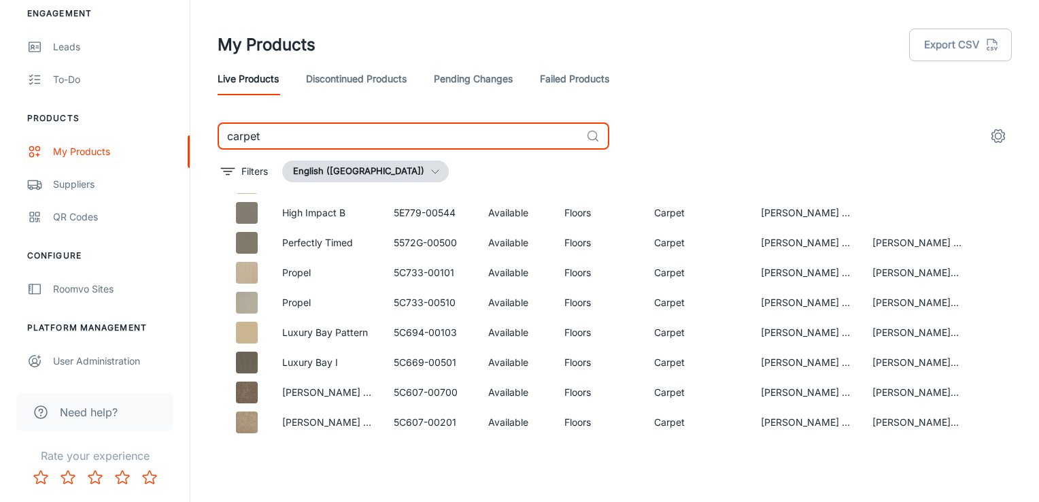
type input "carpet"
